Goal: Check status: Check status

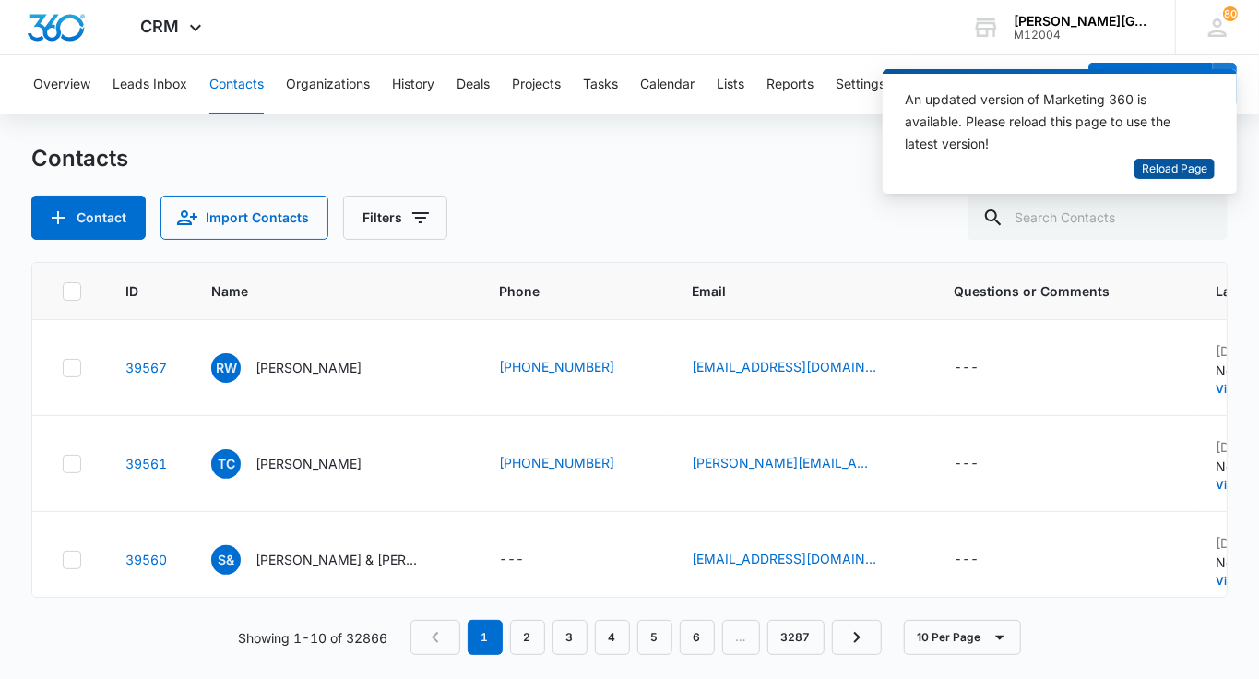
click at [1169, 163] on span "Reload Page" at bounding box center [1174, 169] width 65 height 18
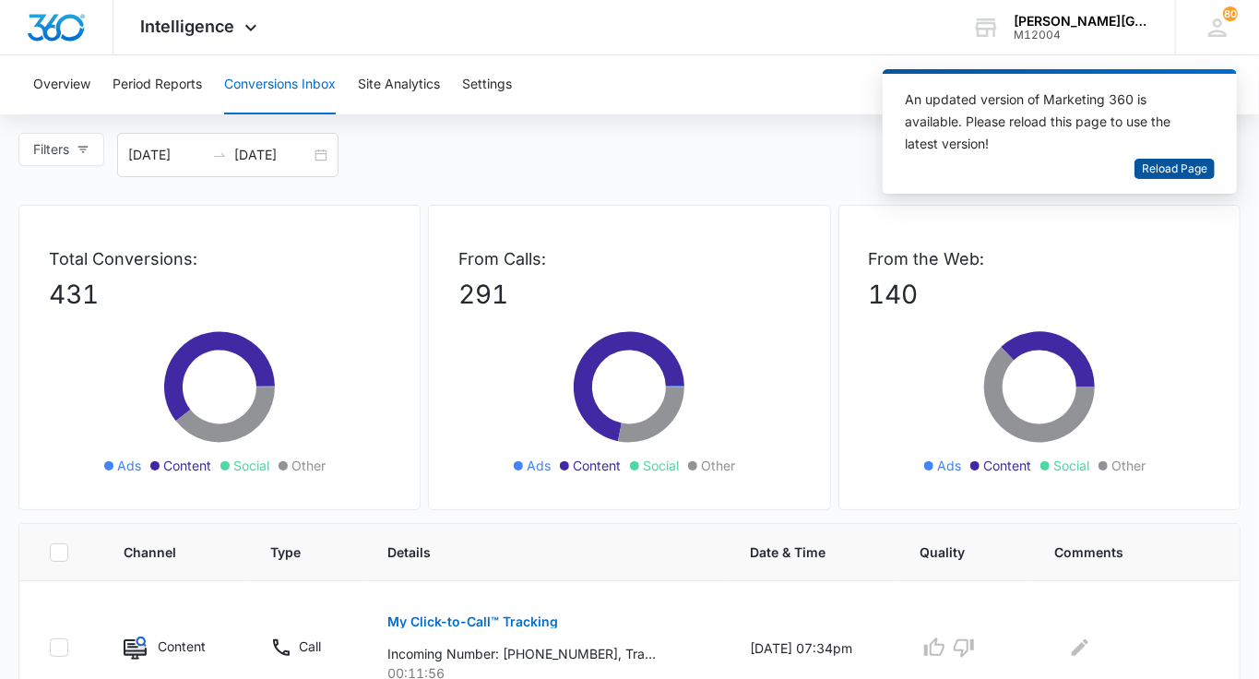
click at [1186, 166] on span "Reload Page" at bounding box center [1174, 169] width 65 height 18
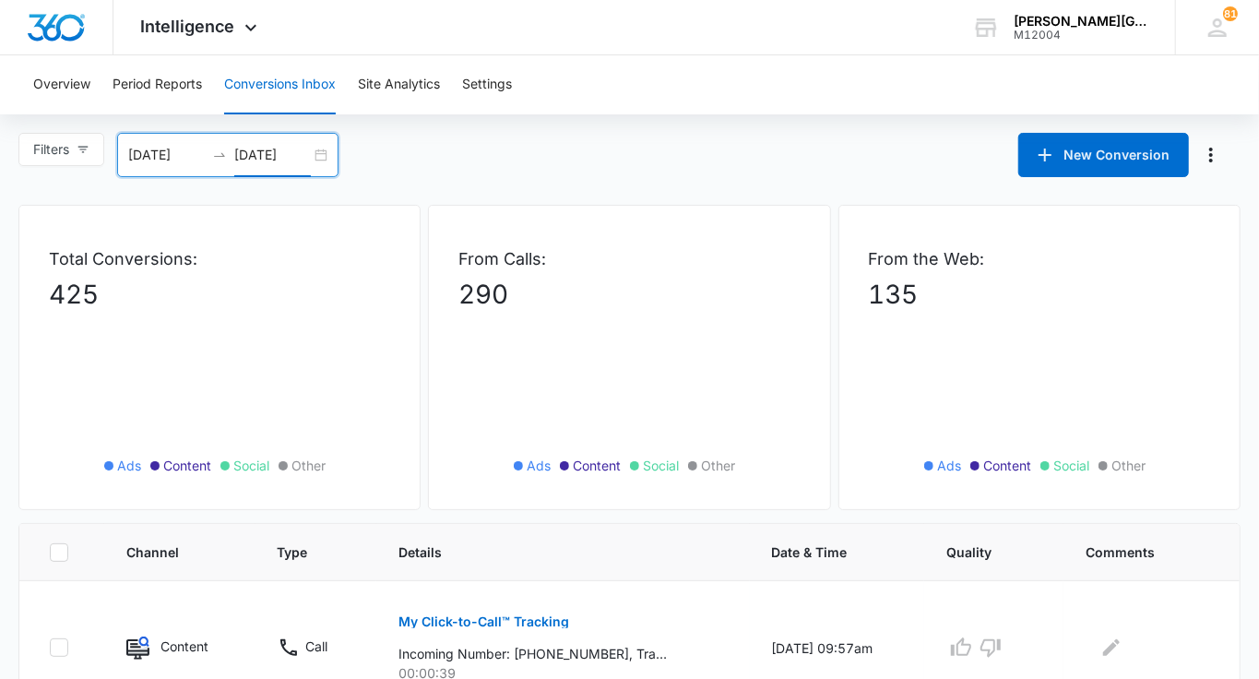
click at [292, 152] on input "09/16/2025" at bounding box center [272, 155] width 77 height 20
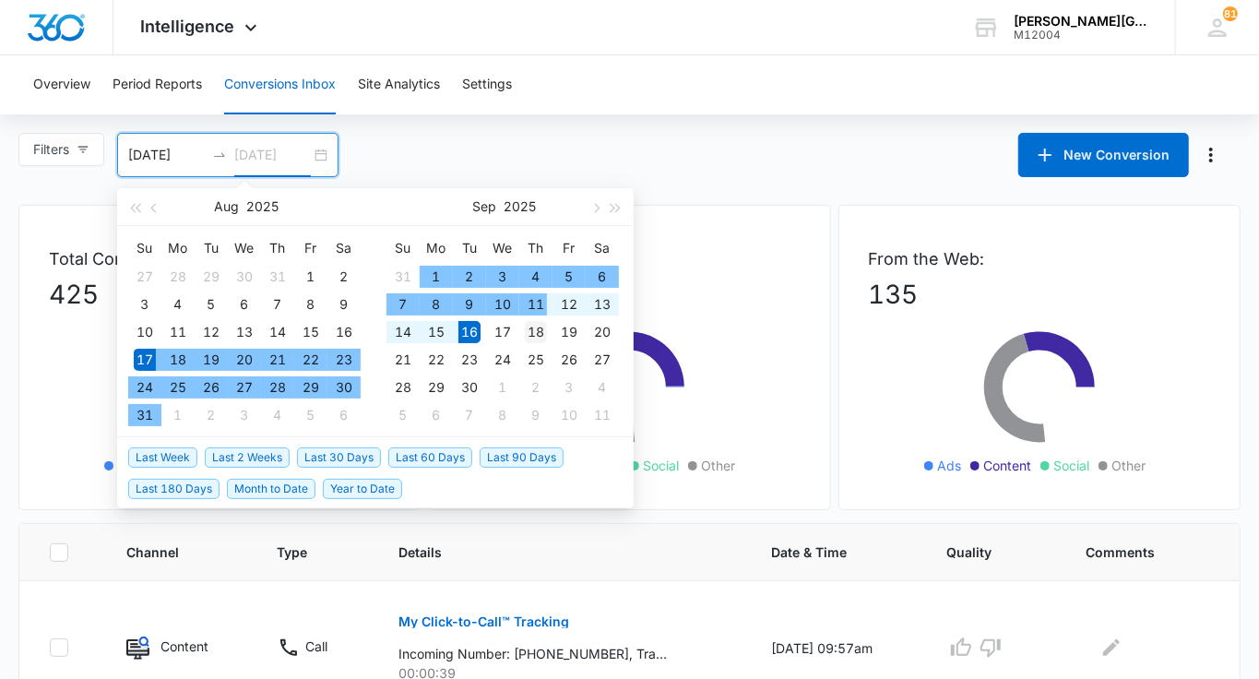
type input "09/18/2025"
click at [545, 329] on div "18" at bounding box center [536, 332] width 22 height 22
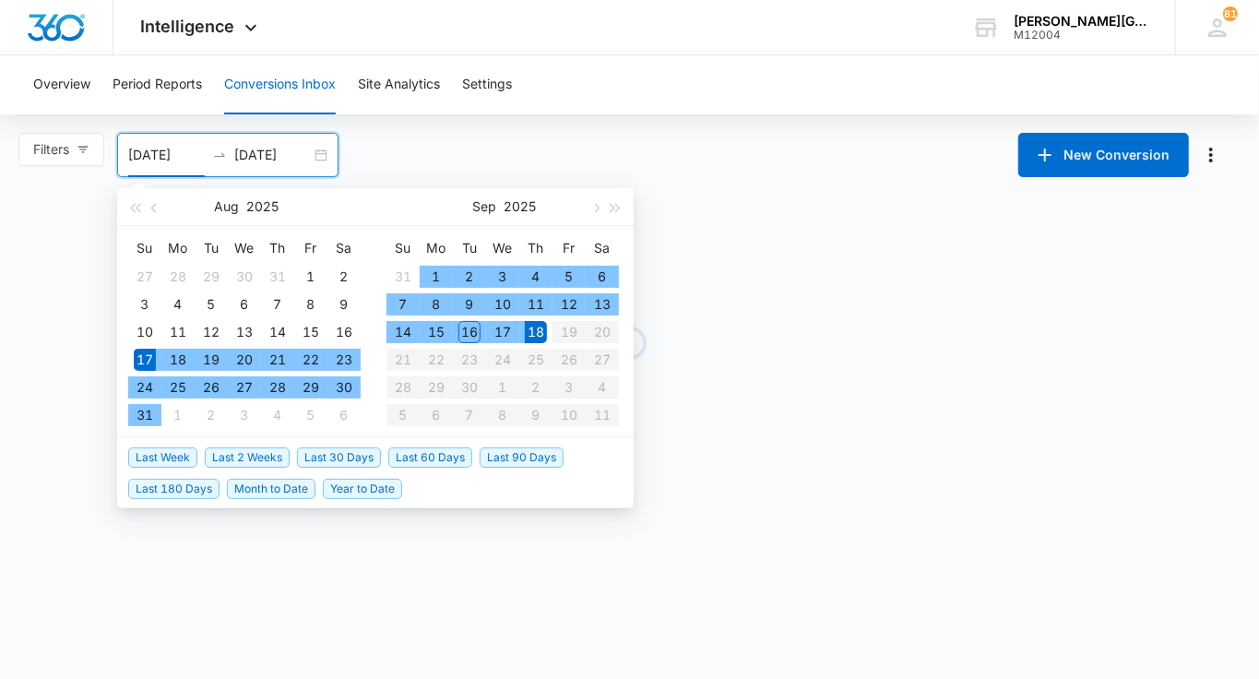
type input "08/17/2025"
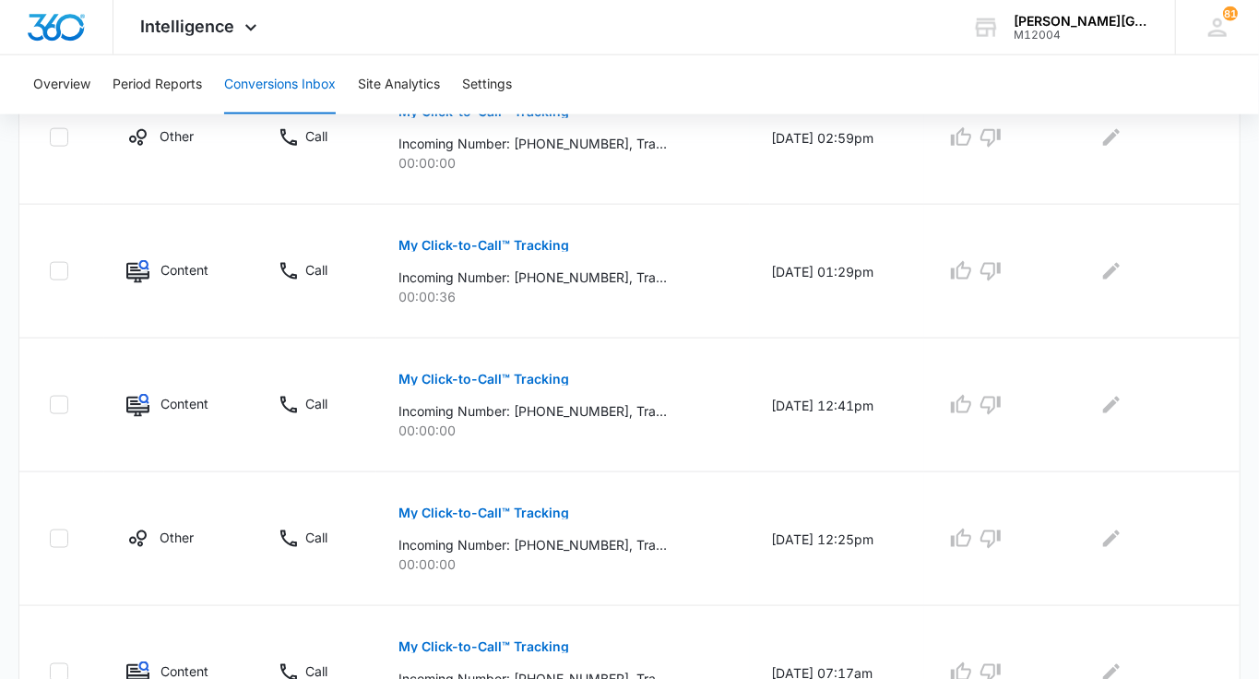
scroll to position [1292, 0]
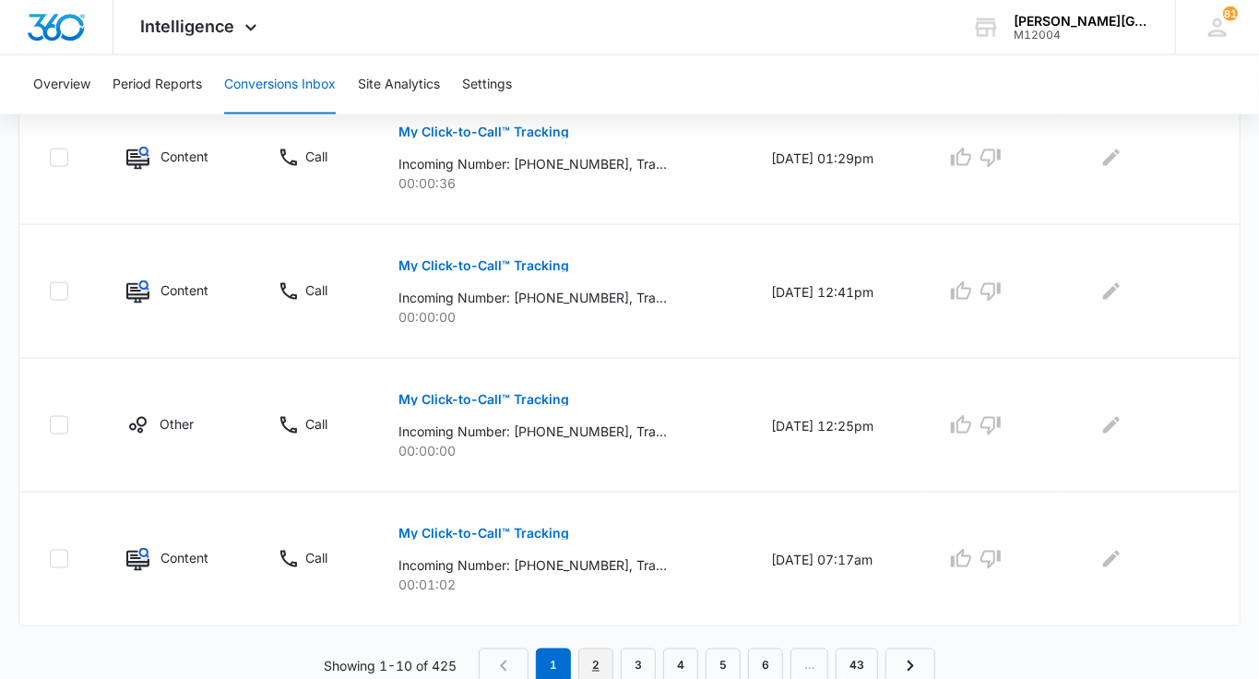
click at [593, 655] on link "2" at bounding box center [595, 665] width 35 height 35
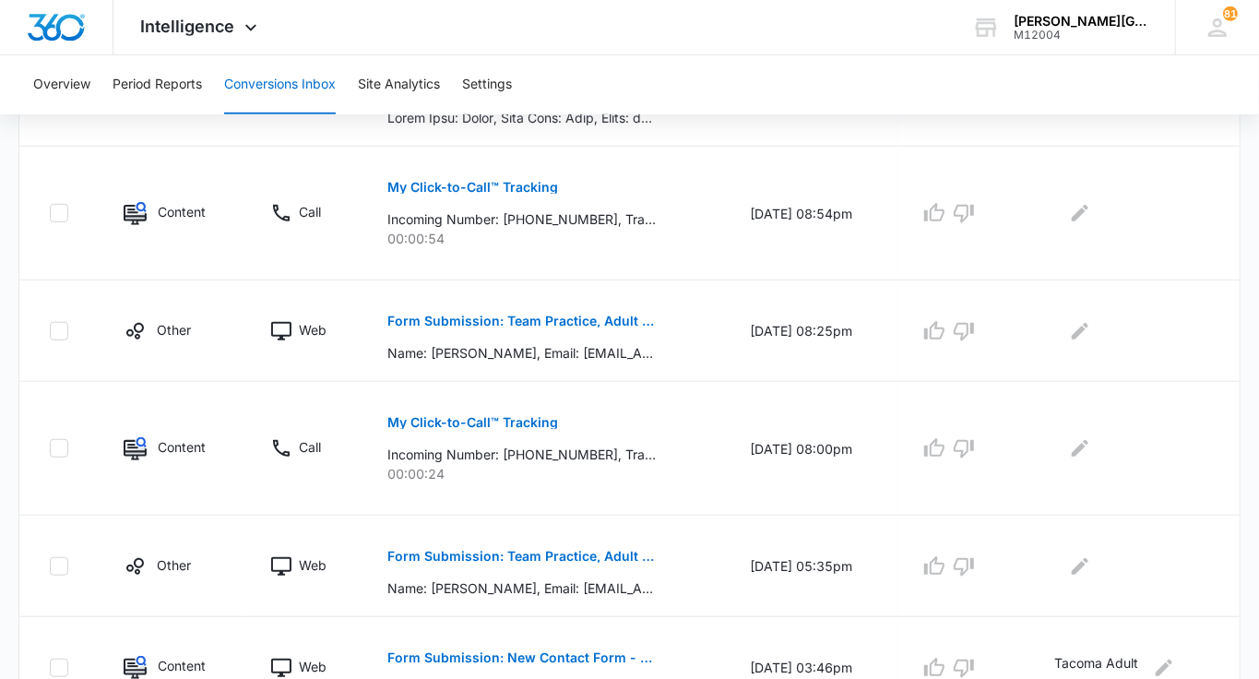
scroll to position [1163, 0]
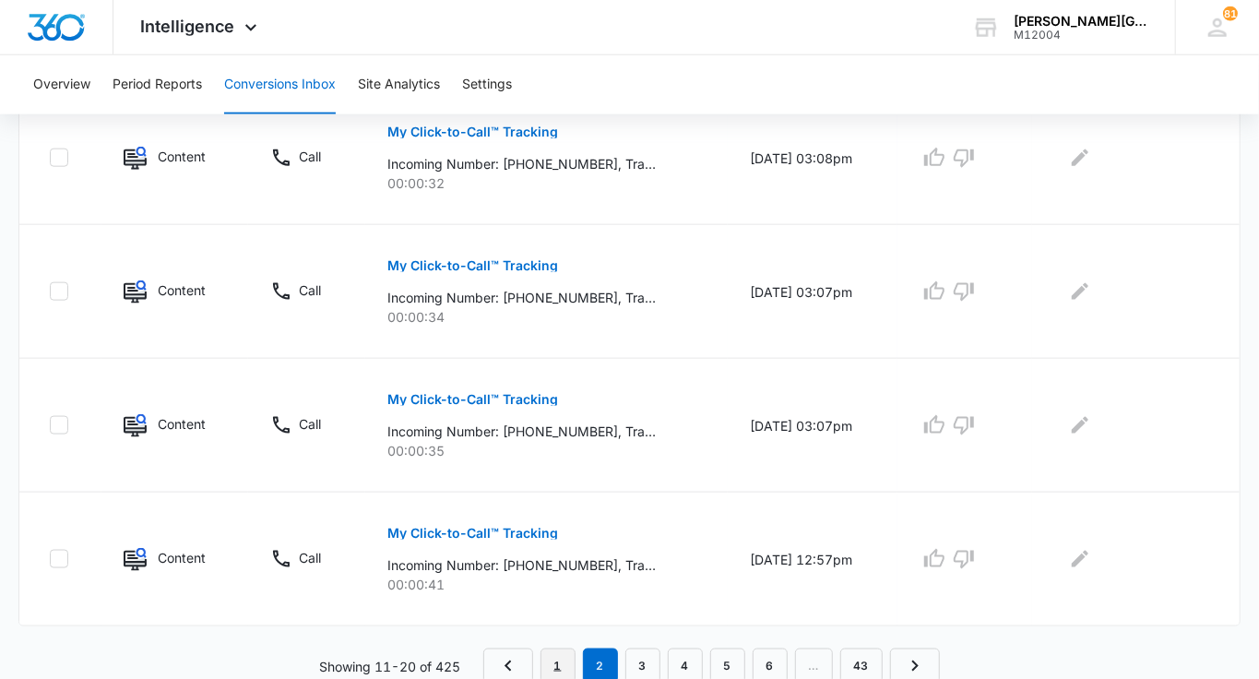
click at [559, 662] on link "1" at bounding box center [557, 665] width 35 height 35
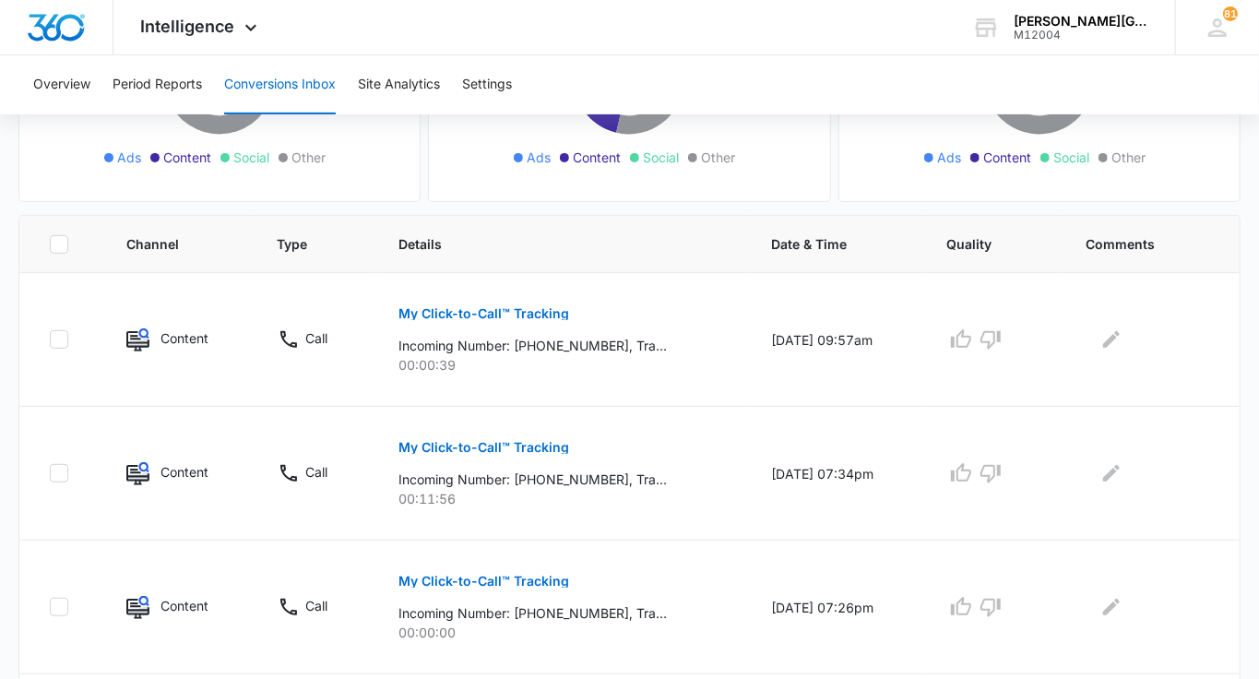
scroll to position [0, 0]
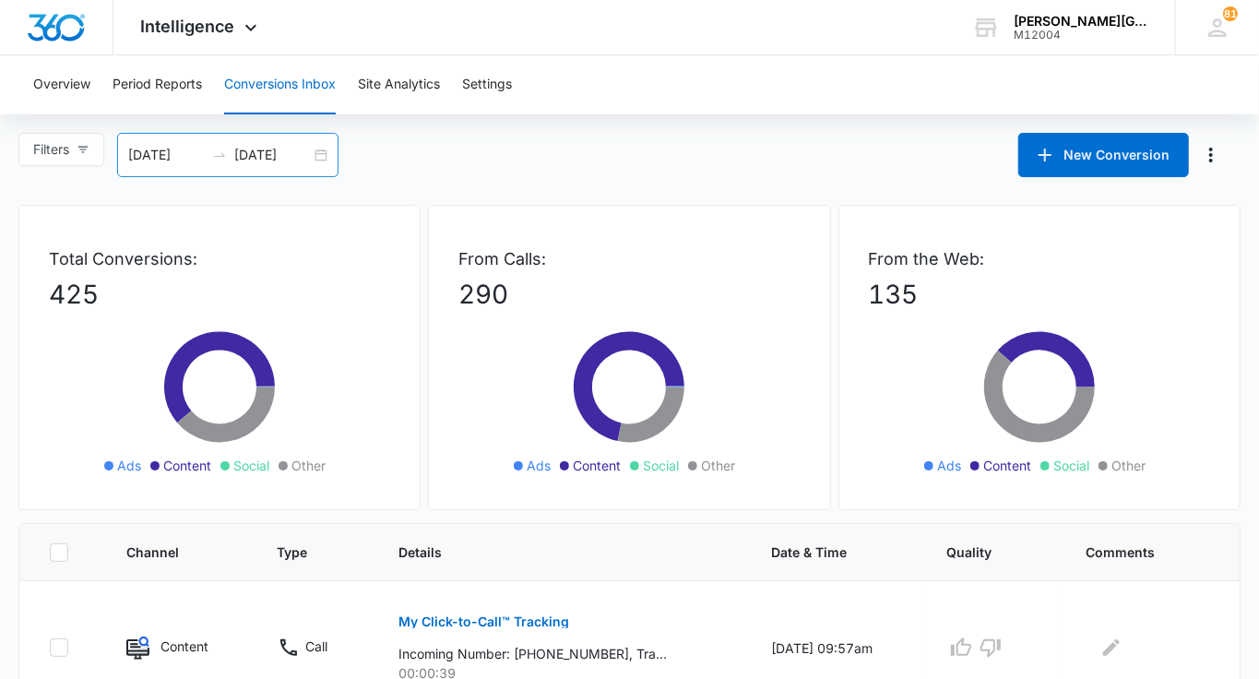
click at [306, 145] on div "09/18/2025" at bounding box center [272, 155] width 77 height 20
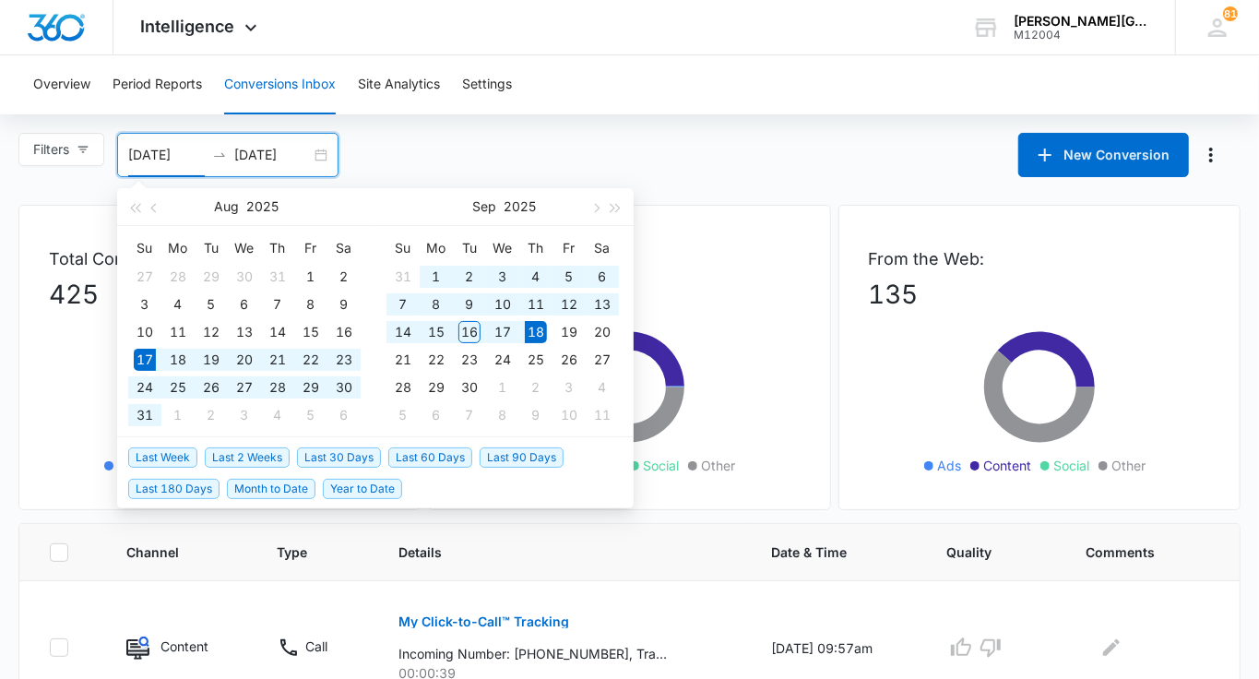
click at [296, 159] on input "09/18/2025" at bounding box center [272, 155] width 77 height 20
type input "09/19/2025"
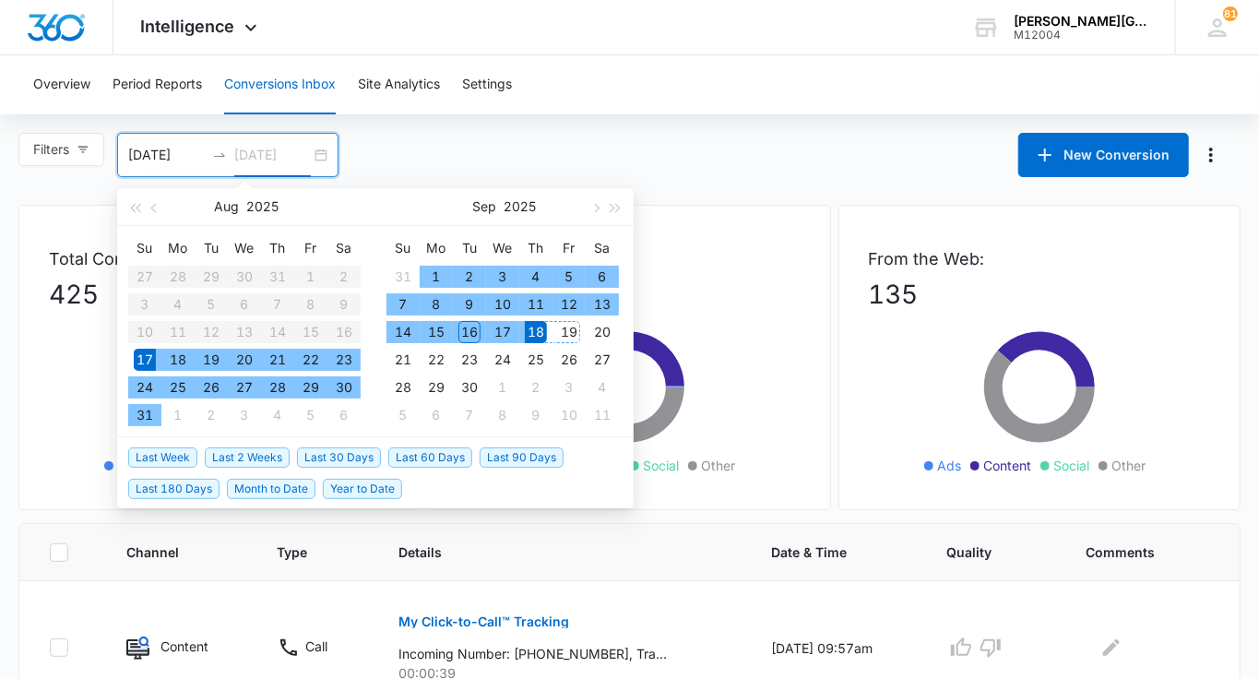
click at [571, 334] on div "19" at bounding box center [569, 332] width 22 height 22
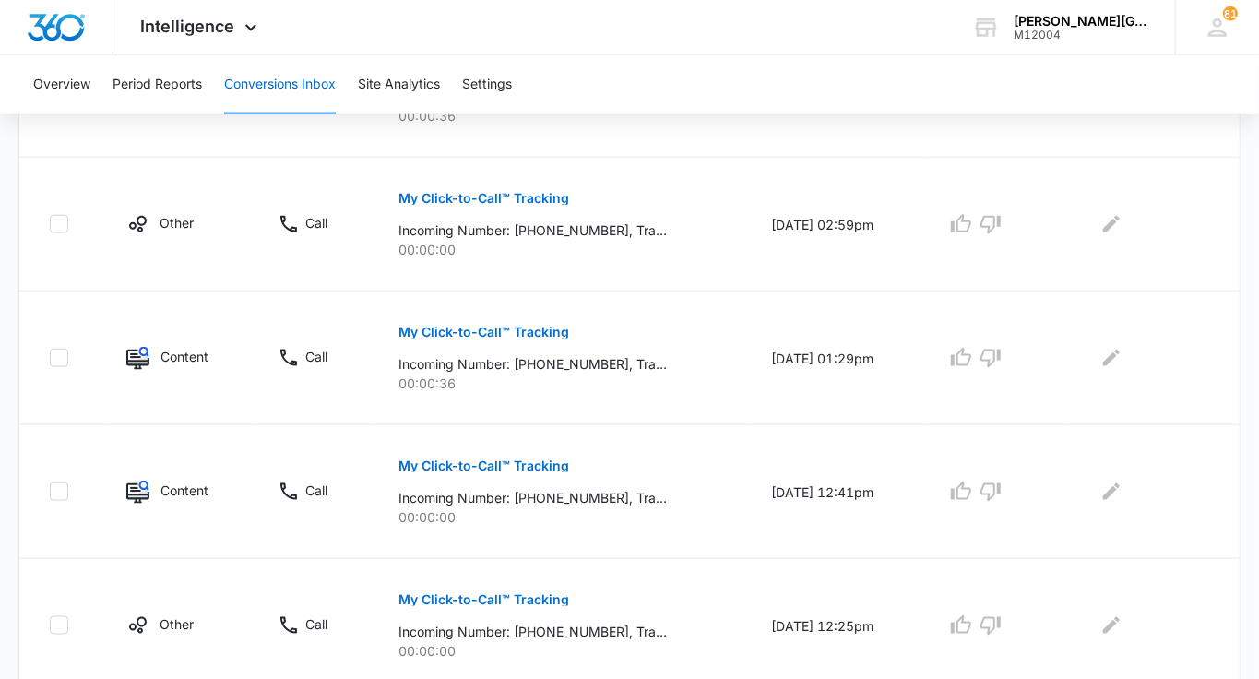
scroll to position [1292, 0]
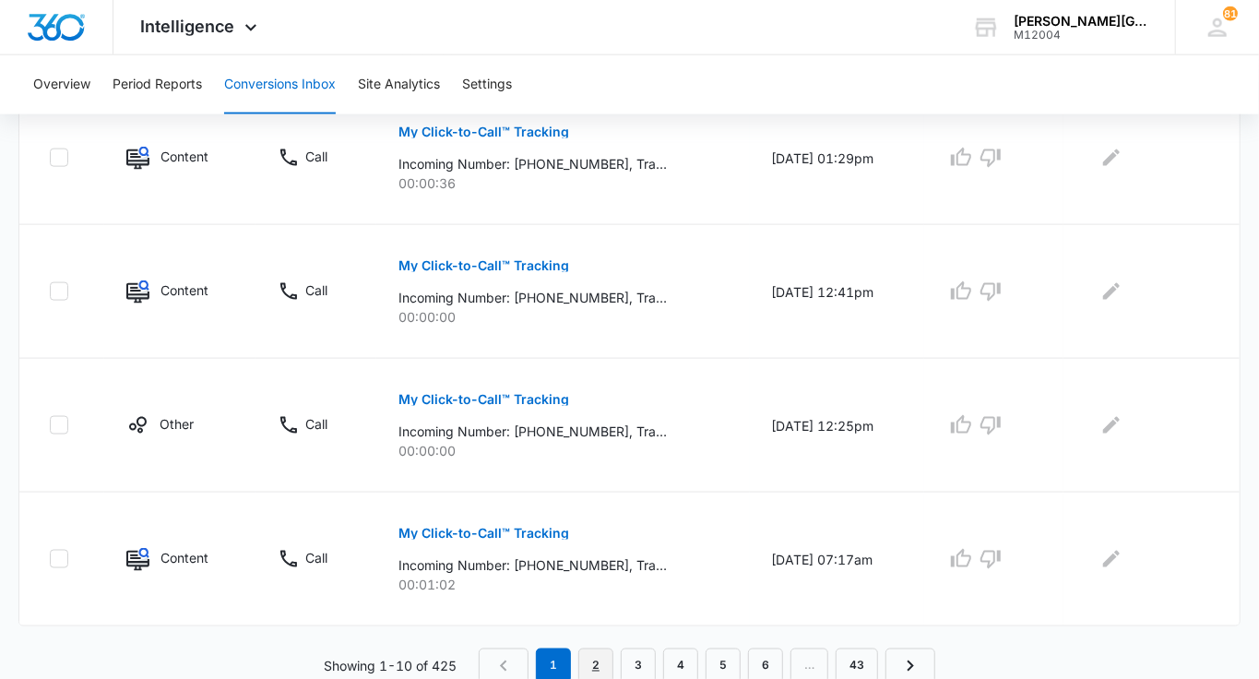
click at [591, 651] on link "2" at bounding box center [595, 665] width 35 height 35
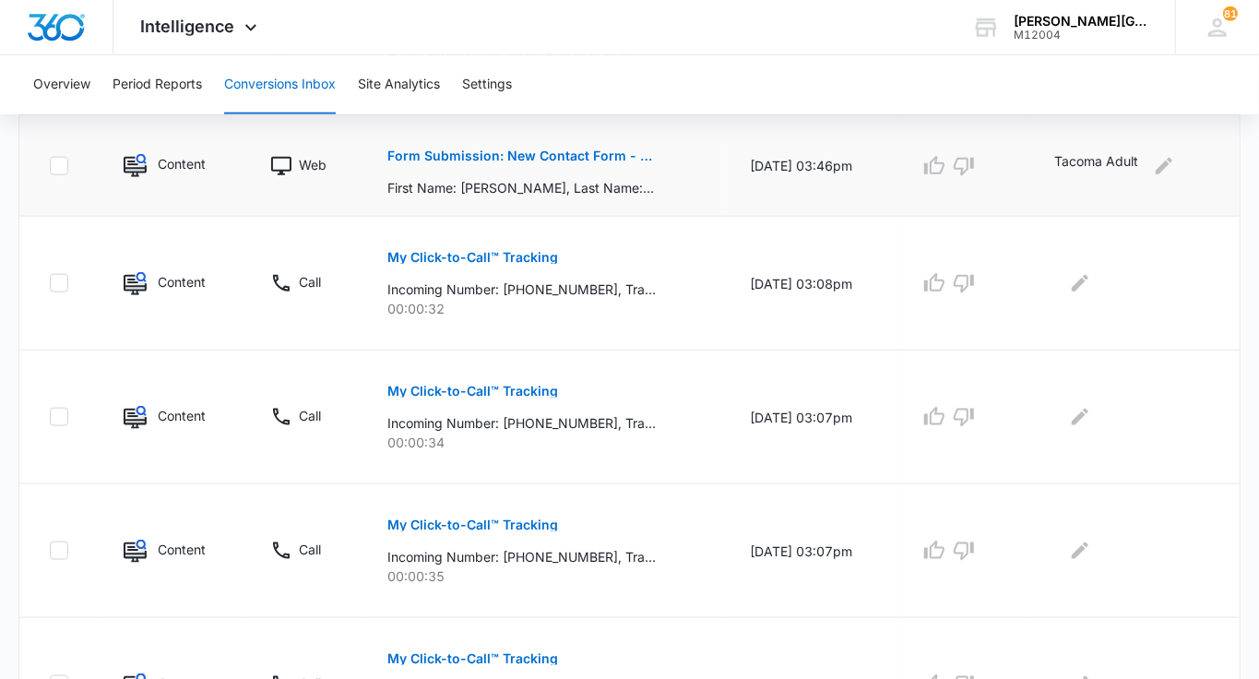
scroll to position [1163, 0]
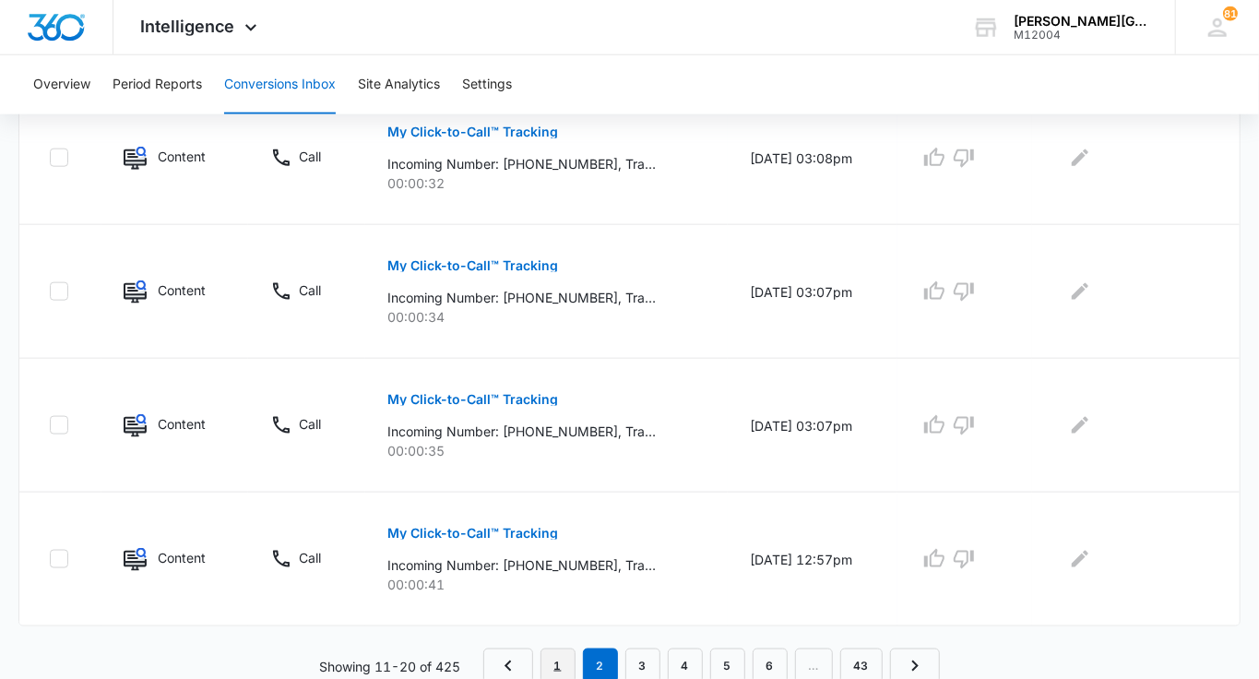
click at [558, 664] on link "1" at bounding box center [557, 665] width 35 height 35
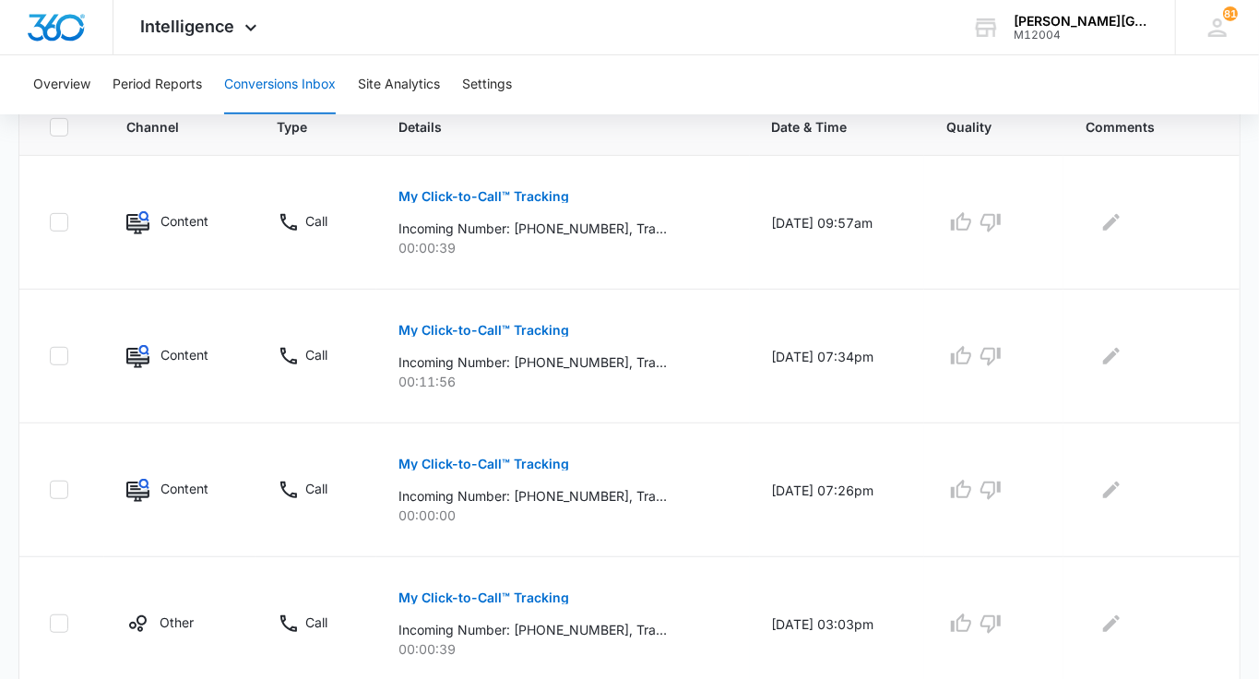
scroll to position [0, 0]
